Goal: Find specific page/section: Find specific page/section

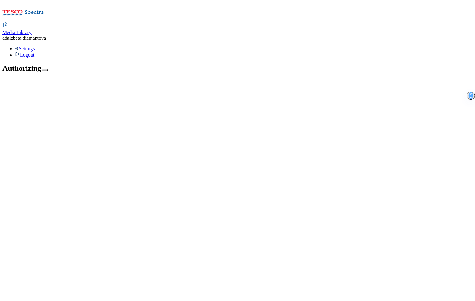
select select "flare-mca-sk"
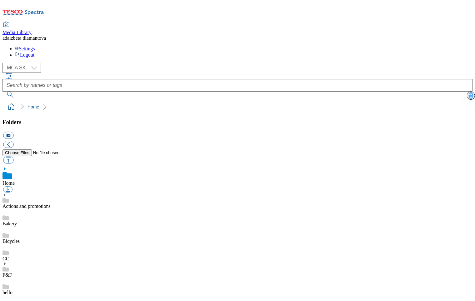
click at [12, 272] on link "F&F" at bounding box center [7, 274] width 9 height 5
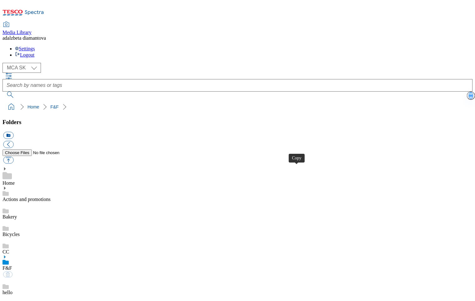
drag, startPoint x: 227, startPoint y: 270, endPoint x: 241, endPoint y: 264, distance: 15.9
